Goal: Task Accomplishment & Management: Manage account settings

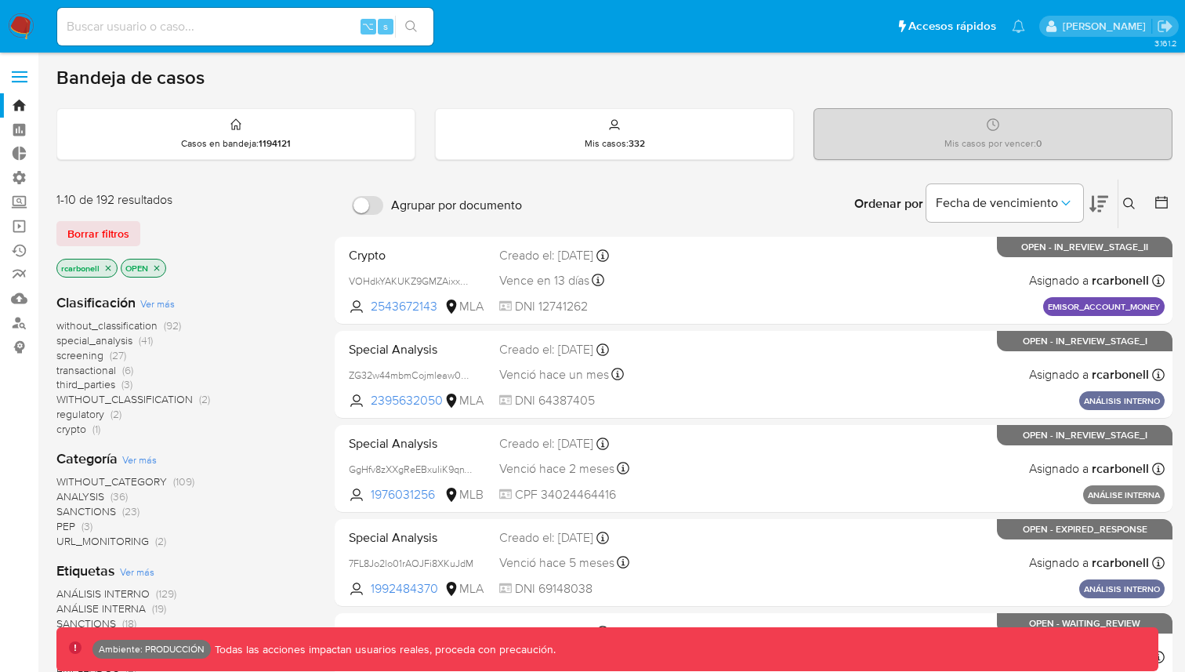
click at [23, 71] on span at bounding box center [20, 72] width 16 height 2
click at [0, 0] on input "checkbox" at bounding box center [0, 0] width 0 height 0
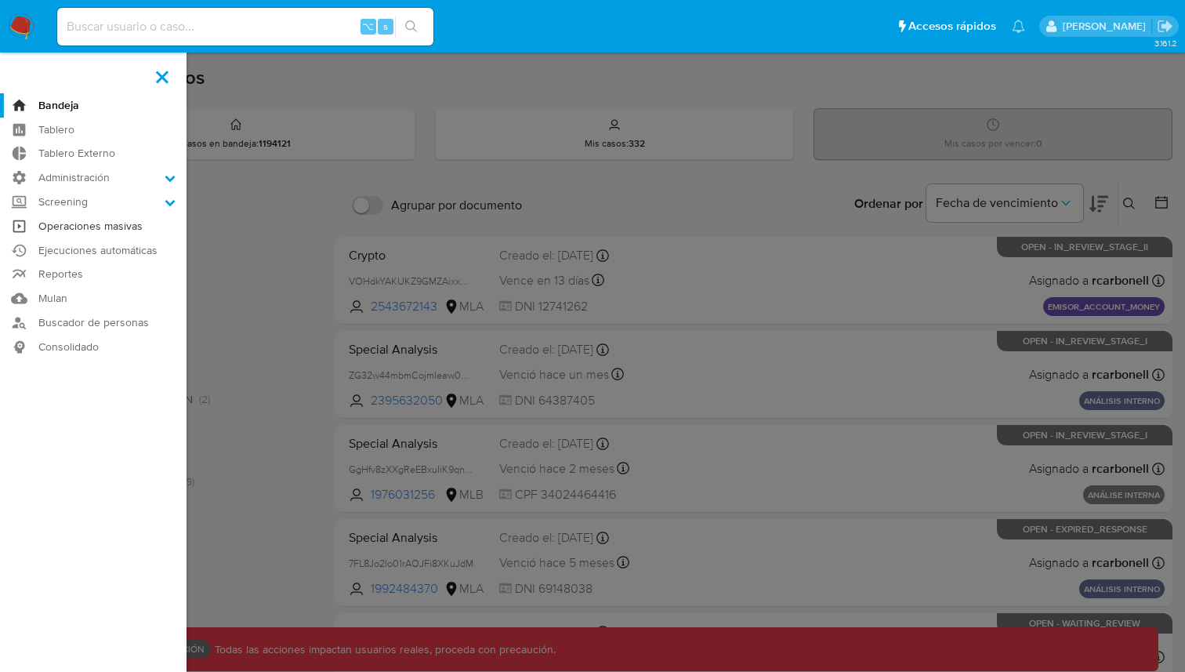
click at [100, 221] on link "Operaciones masivas" at bounding box center [93, 226] width 187 height 24
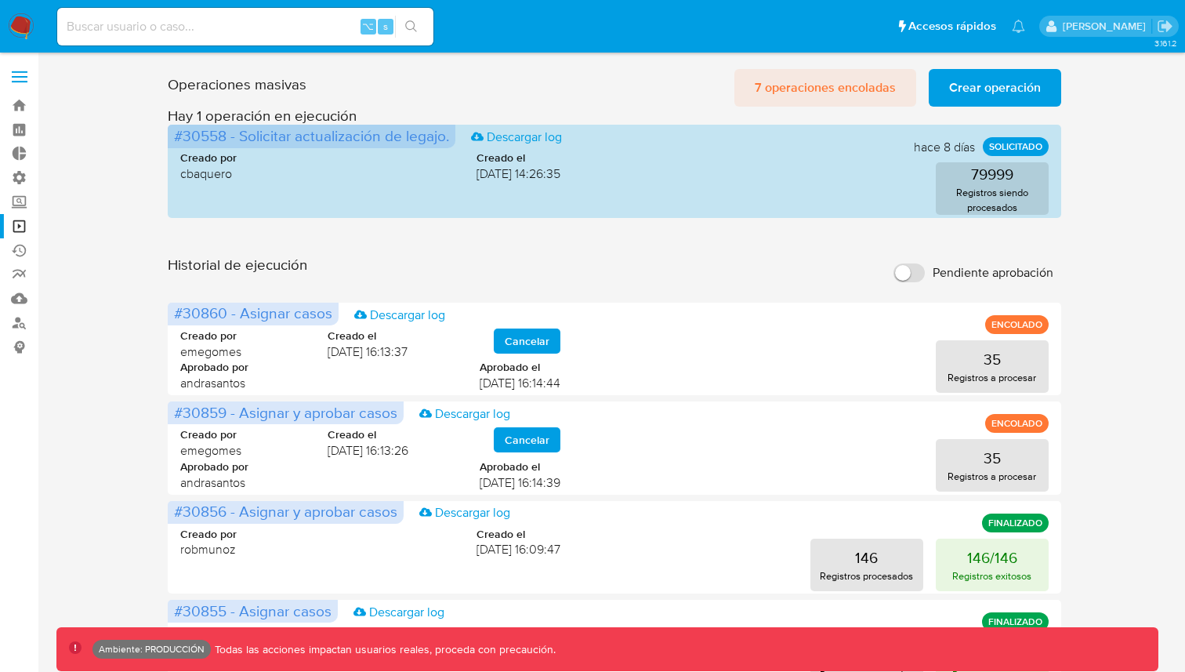
click at [853, 71] on span "7 operaciones encoladas" at bounding box center [825, 88] width 141 height 34
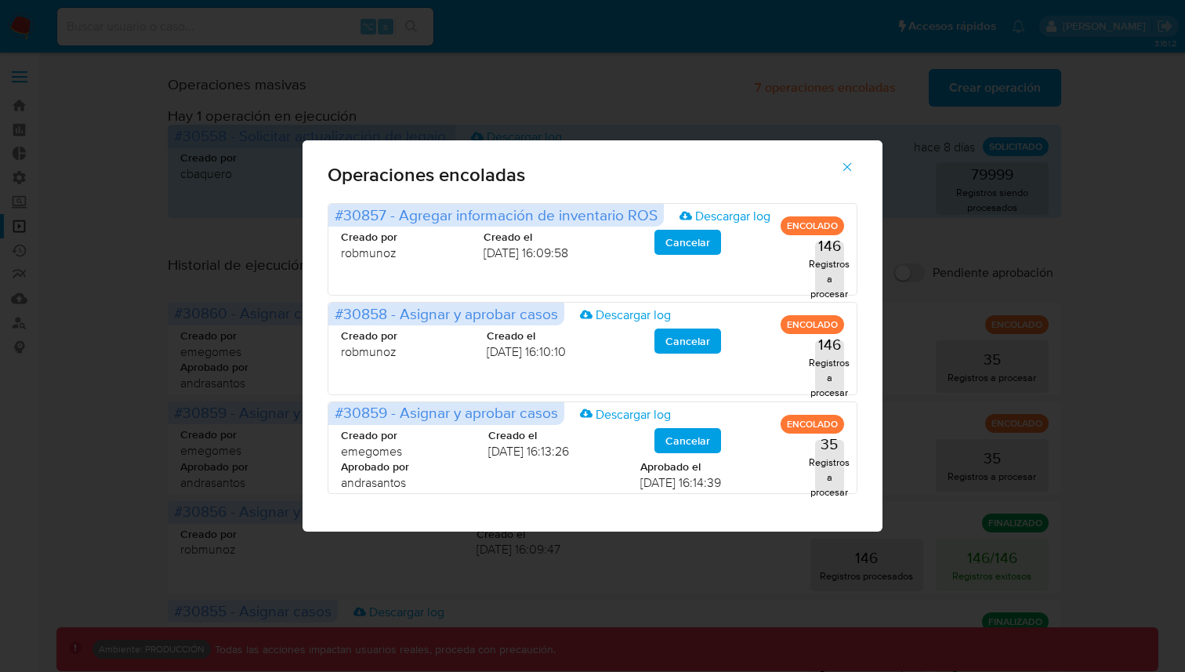
click at [847, 164] on icon "button" at bounding box center [847, 167] width 14 height 14
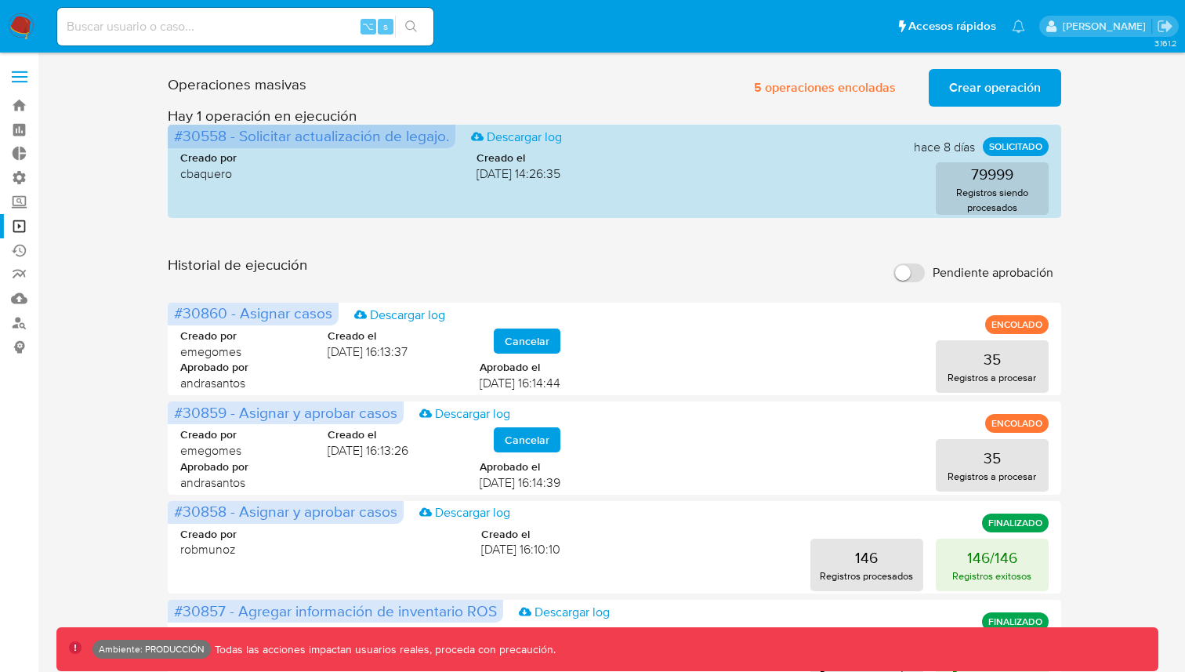
click at [825, 85] on span "5 operaciones encoladas" at bounding box center [825, 88] width 142 height 34
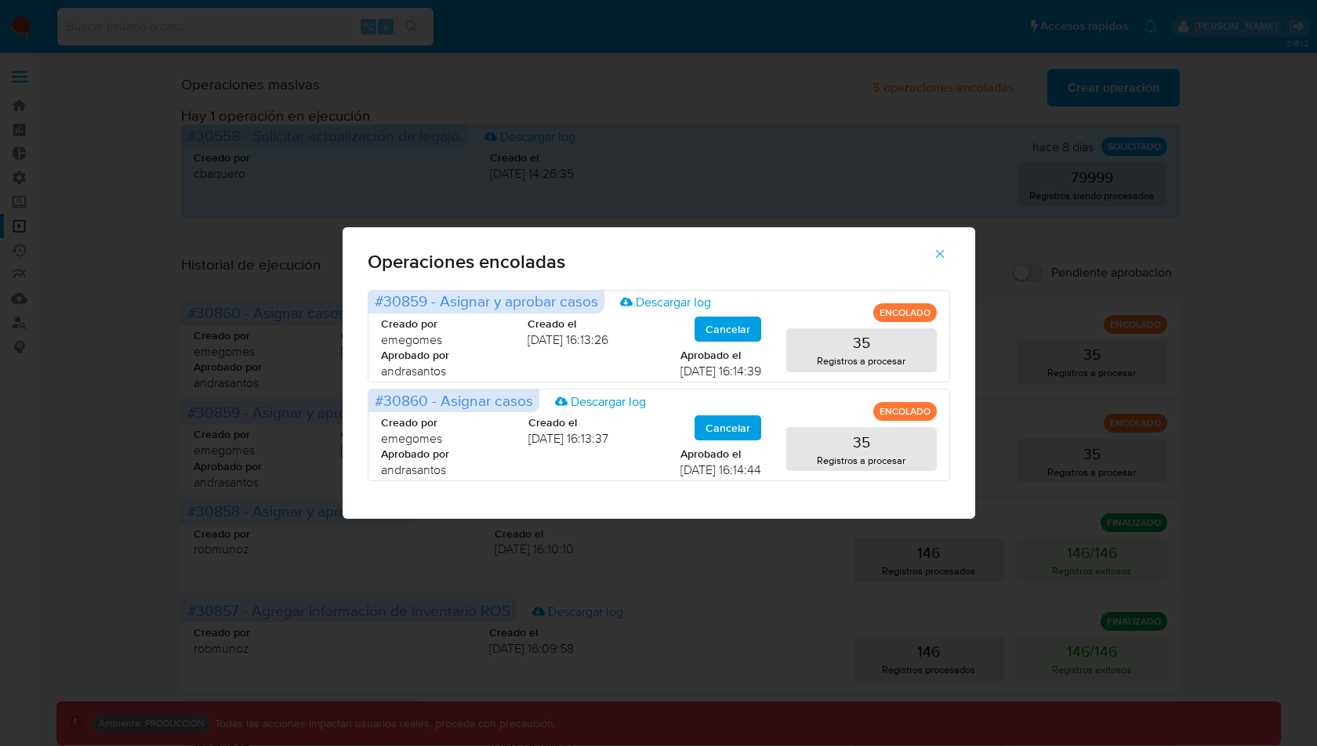
click at [945, 253] on icon "button" at bounding box center [940, 254] width 14 height 14
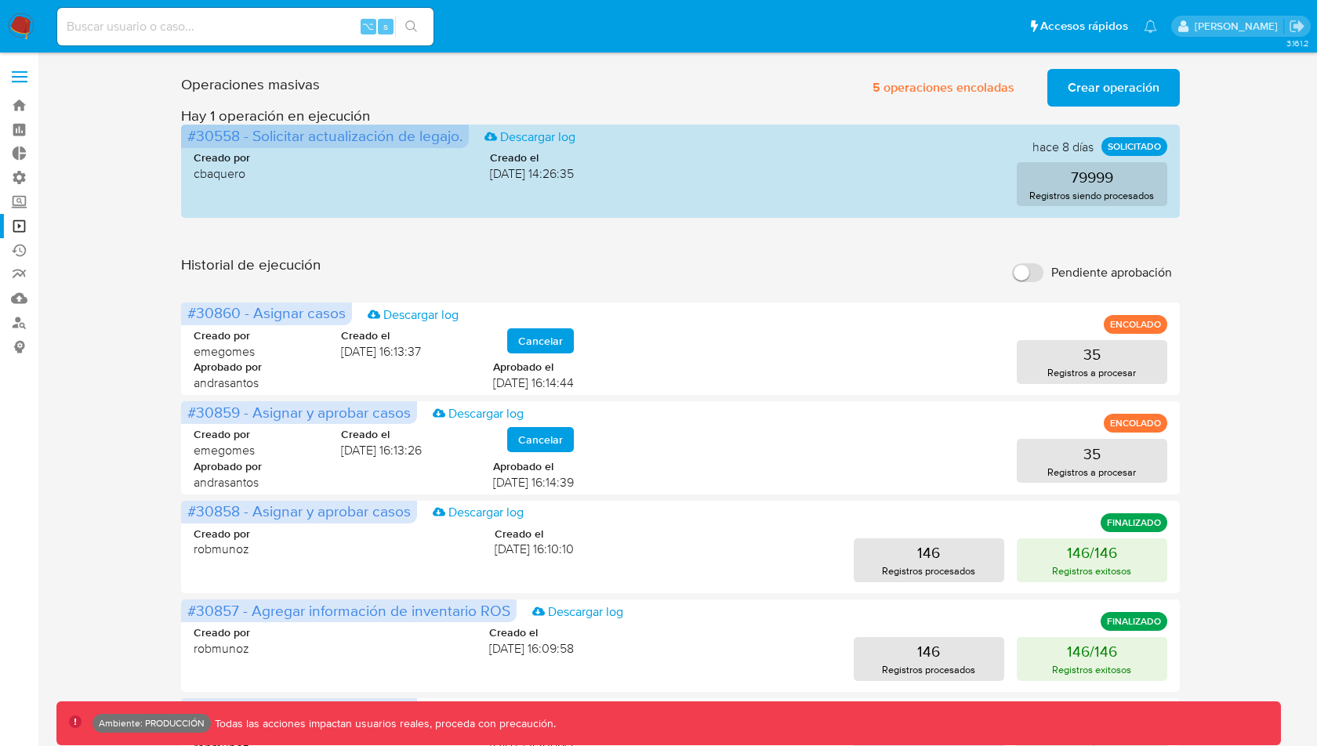
click at [1023, 277] on input "Pendiente aprobación" at bounding box center [1027, 272] width 31 height 19
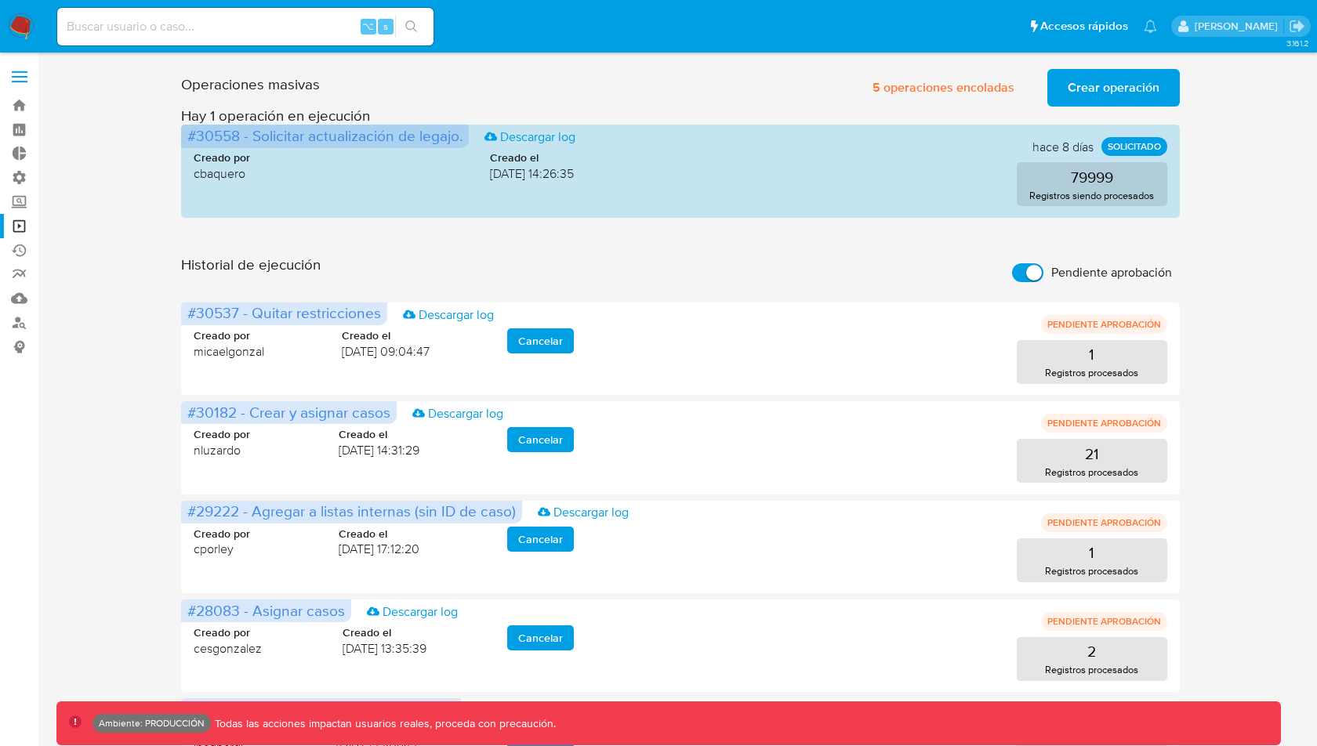
click at [1023, 277] on input "Pendiente aprobación" at bounding box center [1027, 272] width 31 height 19
checkbox input "false"
